Goal: Obtain resource: Obtain resource

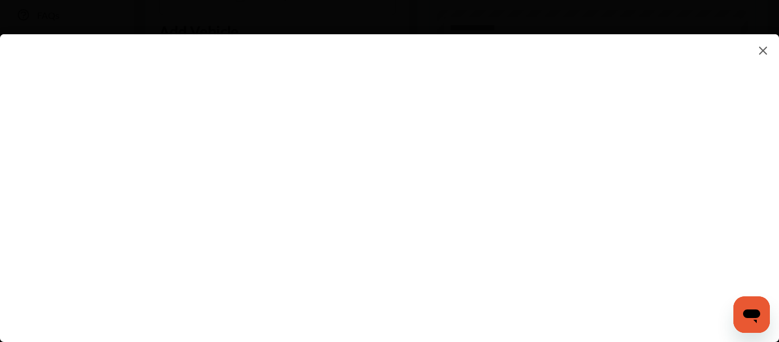
scroll to position [332, 0]
click at [684, 183] on flutter-view at bounding box center [389, 176] width 779 height 285
click at [684, 130] on flutter-view at bounding box center [389, 176] width 779 height 285
click at [552, 245] on flutter-view at bounding box center [389, 176] width 779 height 285
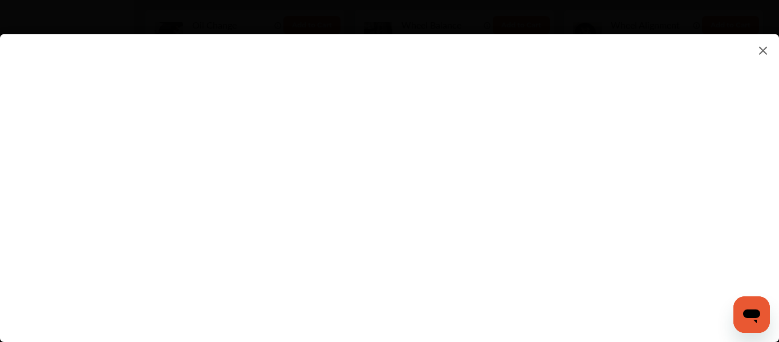
scroll to position [669, 0]
click at [357, 134] on flutter-view at bounding box center [389, 176] width 779 height 285
click at [342, 173] on flutter-view at bounding box center [389, 176] width 779 height 285
click at [506, 111] on flutter-view at bounding box center [389, 176] width 779 height 285
click at [375, 231] on flutter-view at bounding box center [389, 176] width 779 height 285
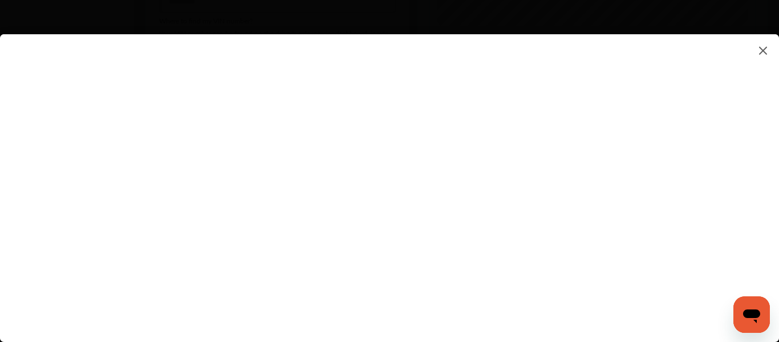
scroll to position [511, 0]
click at [502, 210] on flutter-view at bounding box center [389, 176] width 779 height 285
click at [388, 234] on flutter-view at bounding box center [389, 176] width 779 height 285
